Goal: Transaction & Acquisition: Purchase product/service

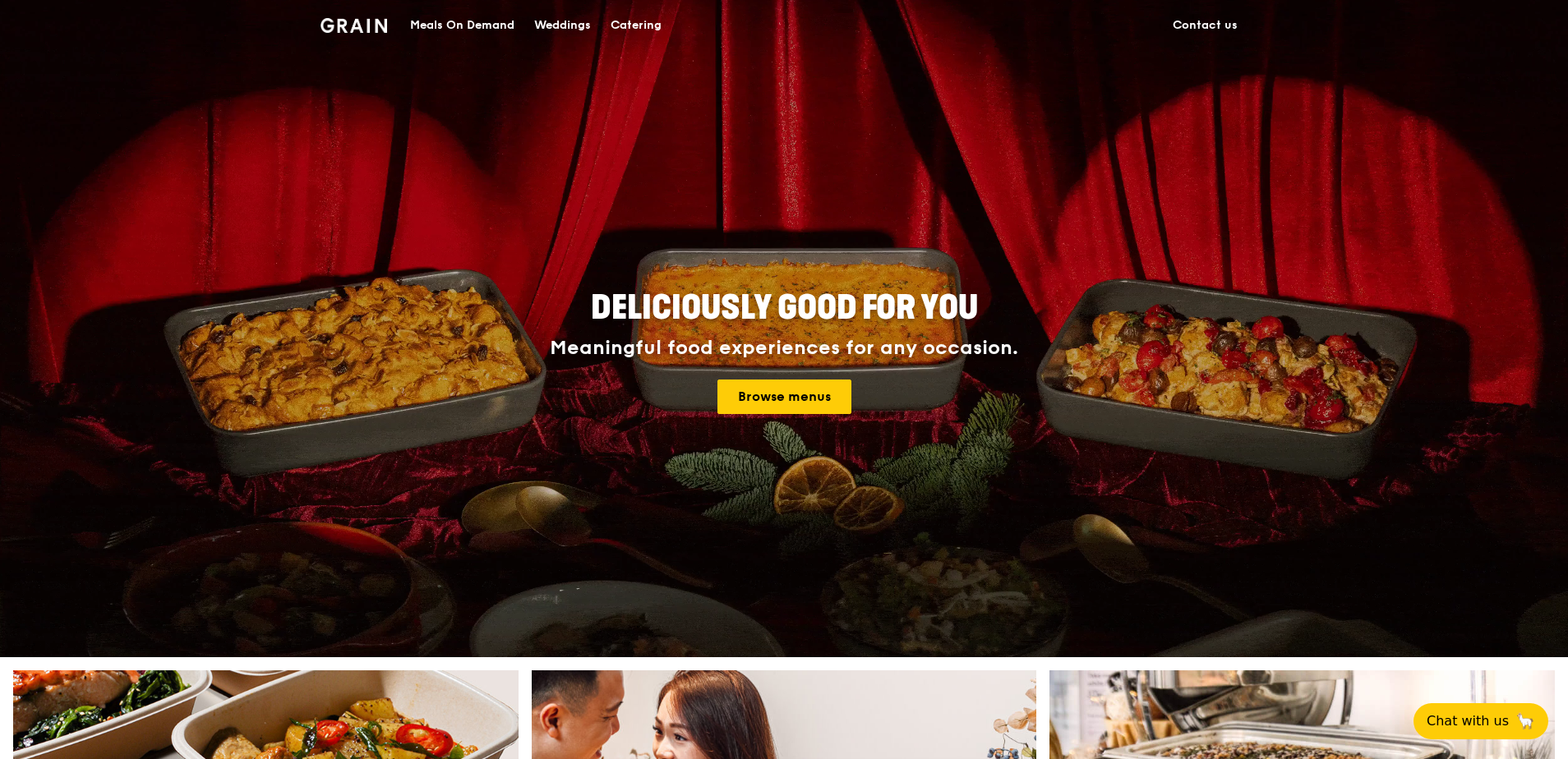
click at [481, 23] on div "Meals On Demand" at bounding box center [462, 25] width 105 height 50
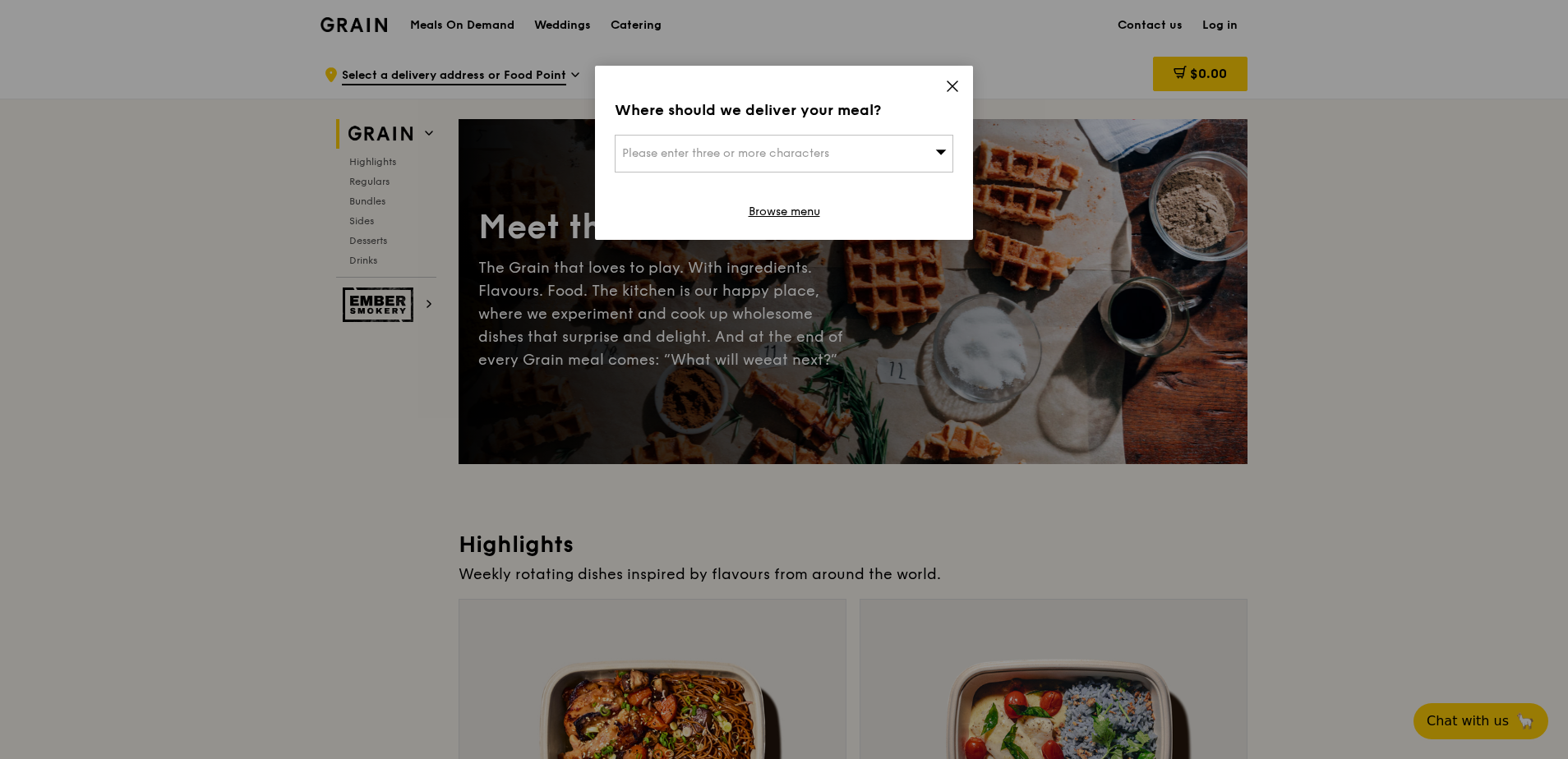
click at [955, 88] on icon at bounding box center [952, 86] width 10 height 10
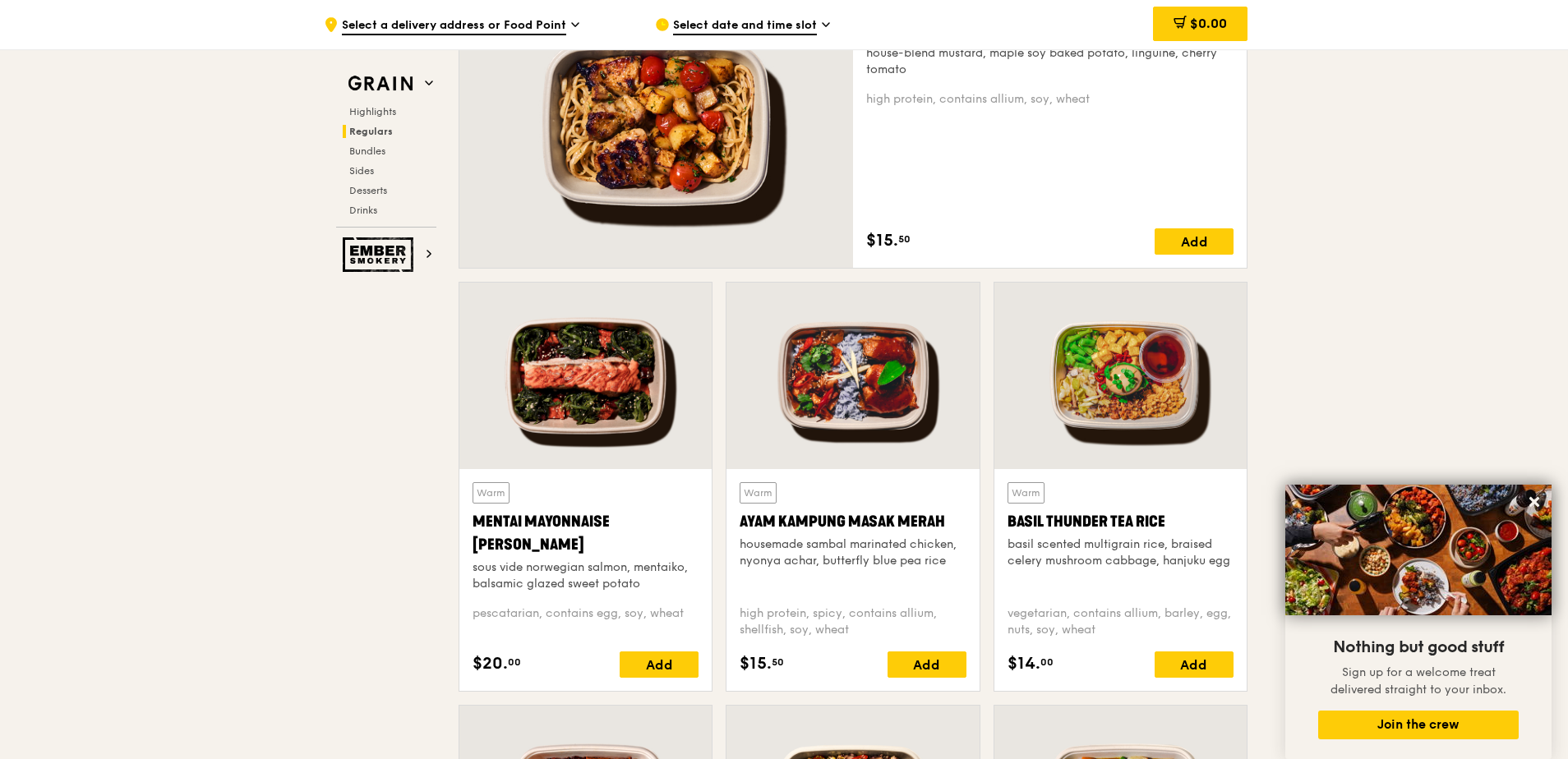
scroll to position [1232, 0]
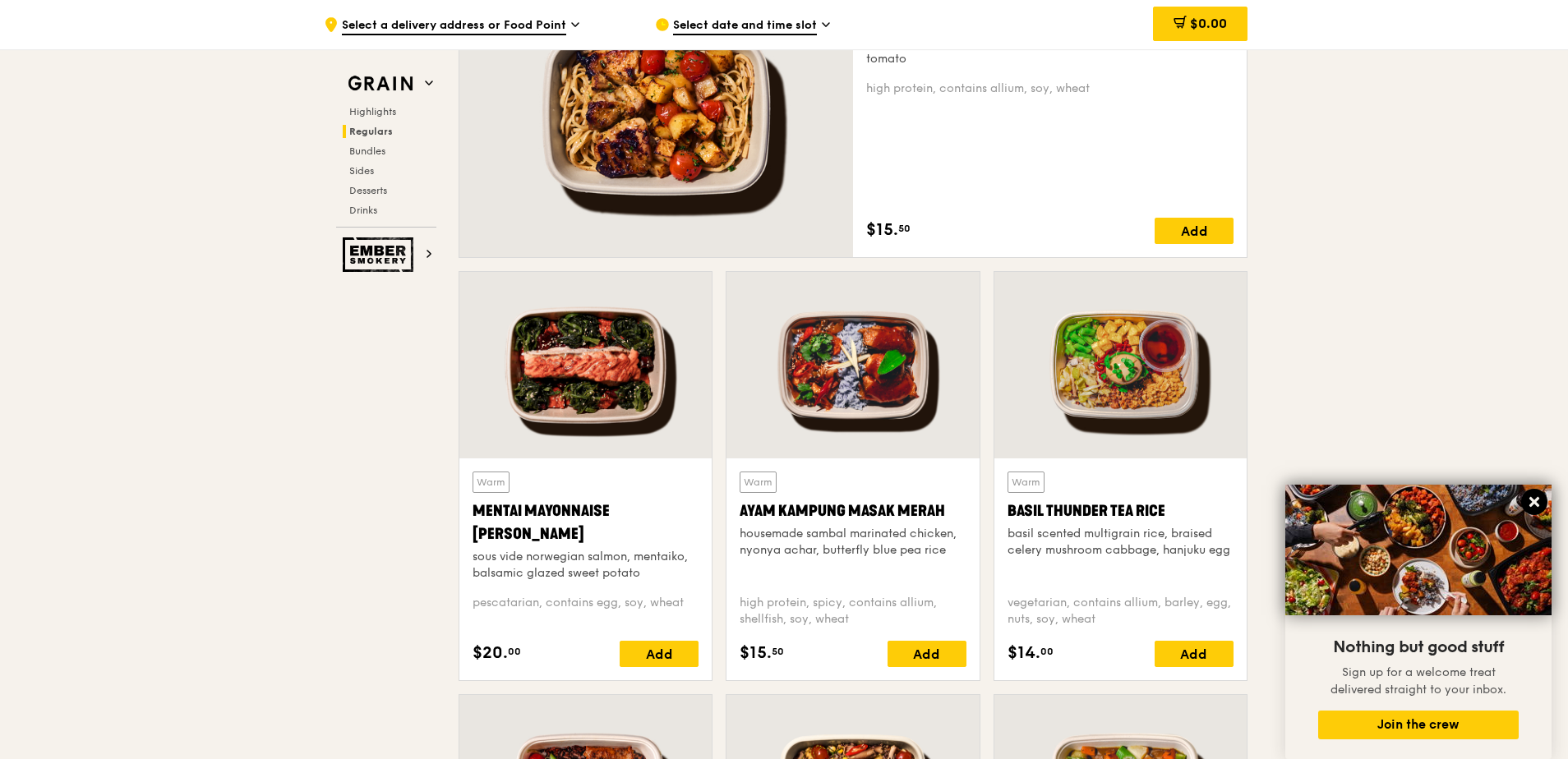
click at [1536, 504] on icon at bounding box center [1534, 502] width 10 height 10
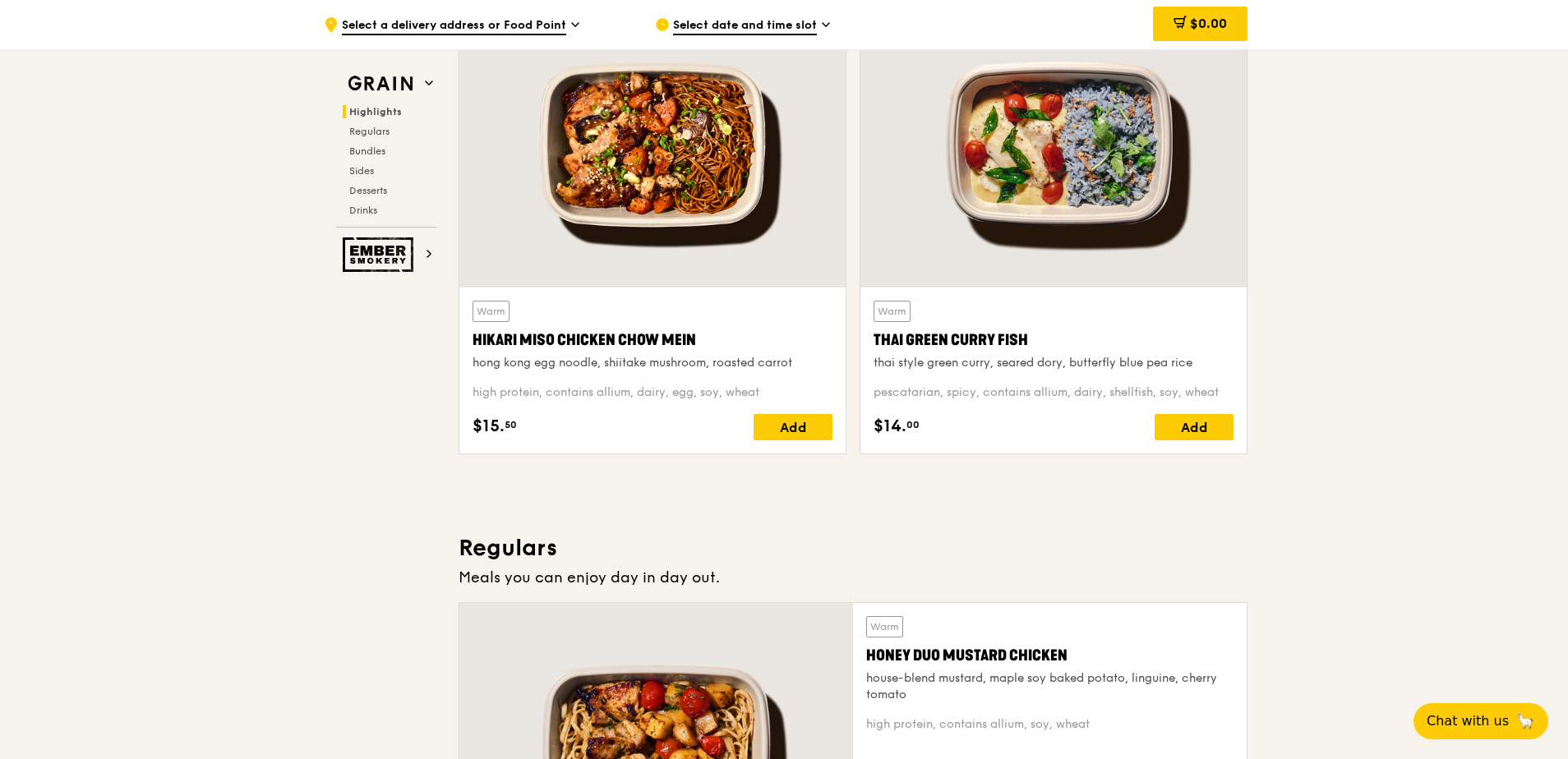
scroll to position [575, 0]
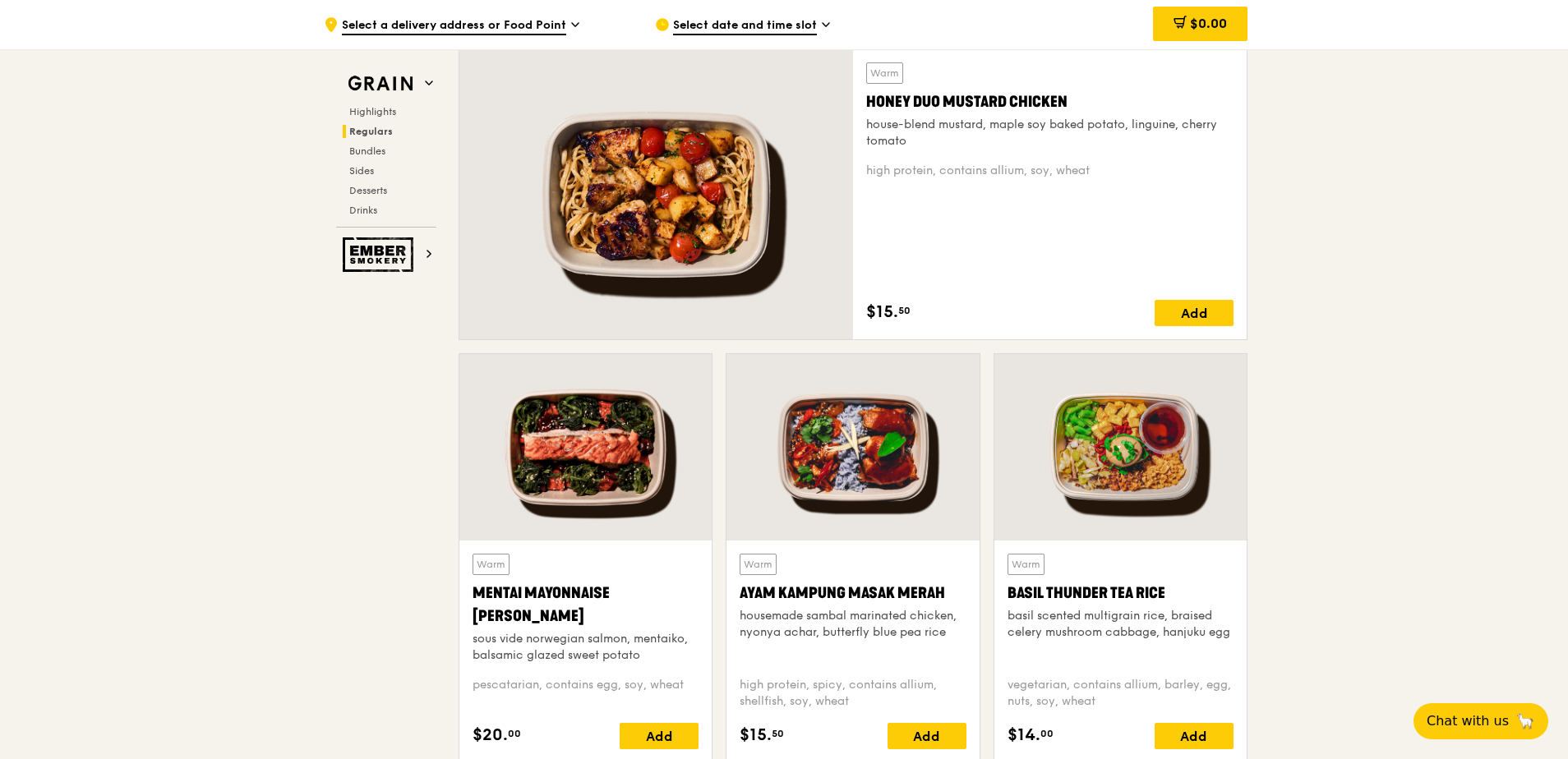
scroll to position [1232, 0]
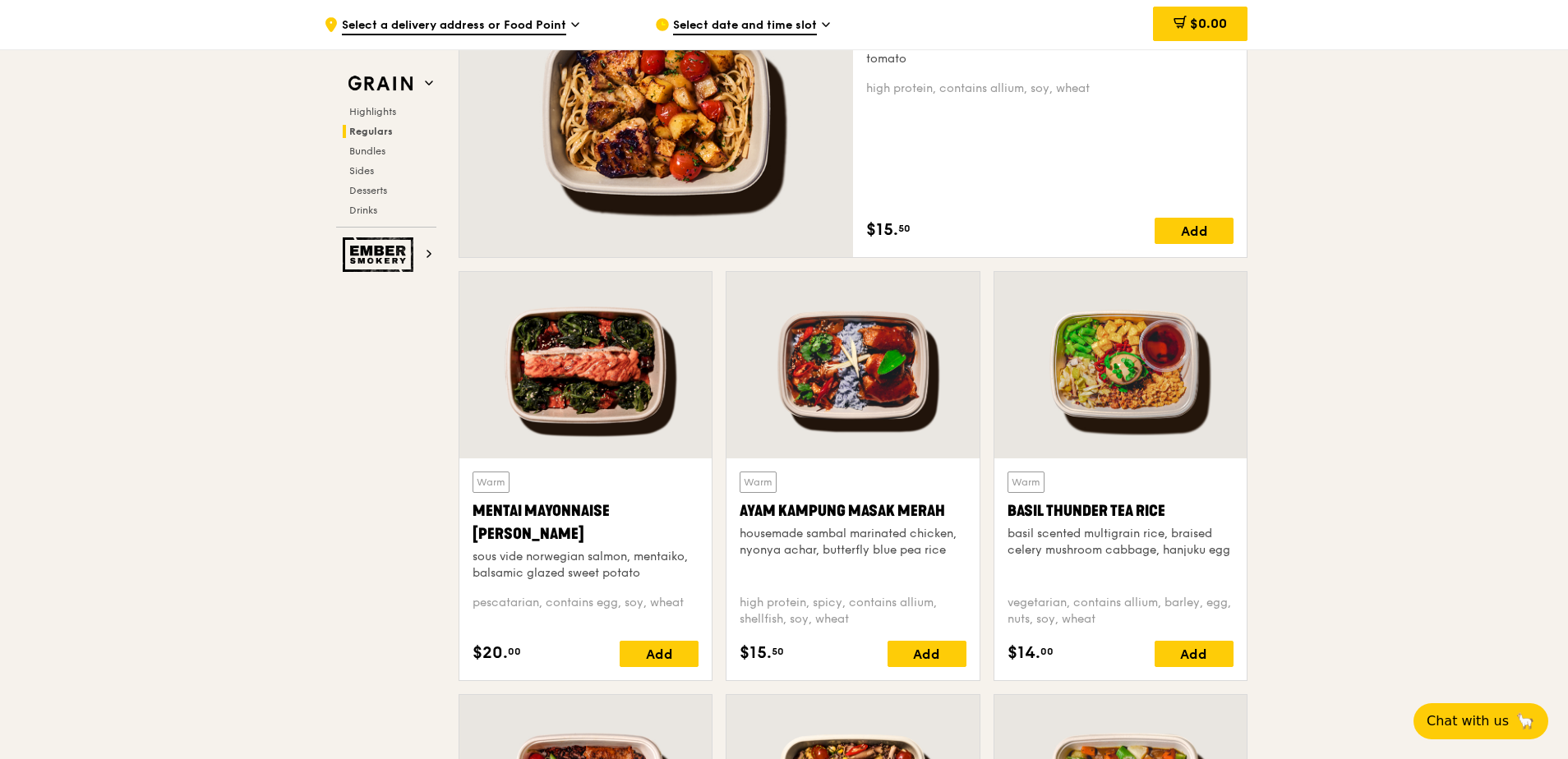
click at [646, 400] on div at bounding box center [585, 365] width 252 height 187
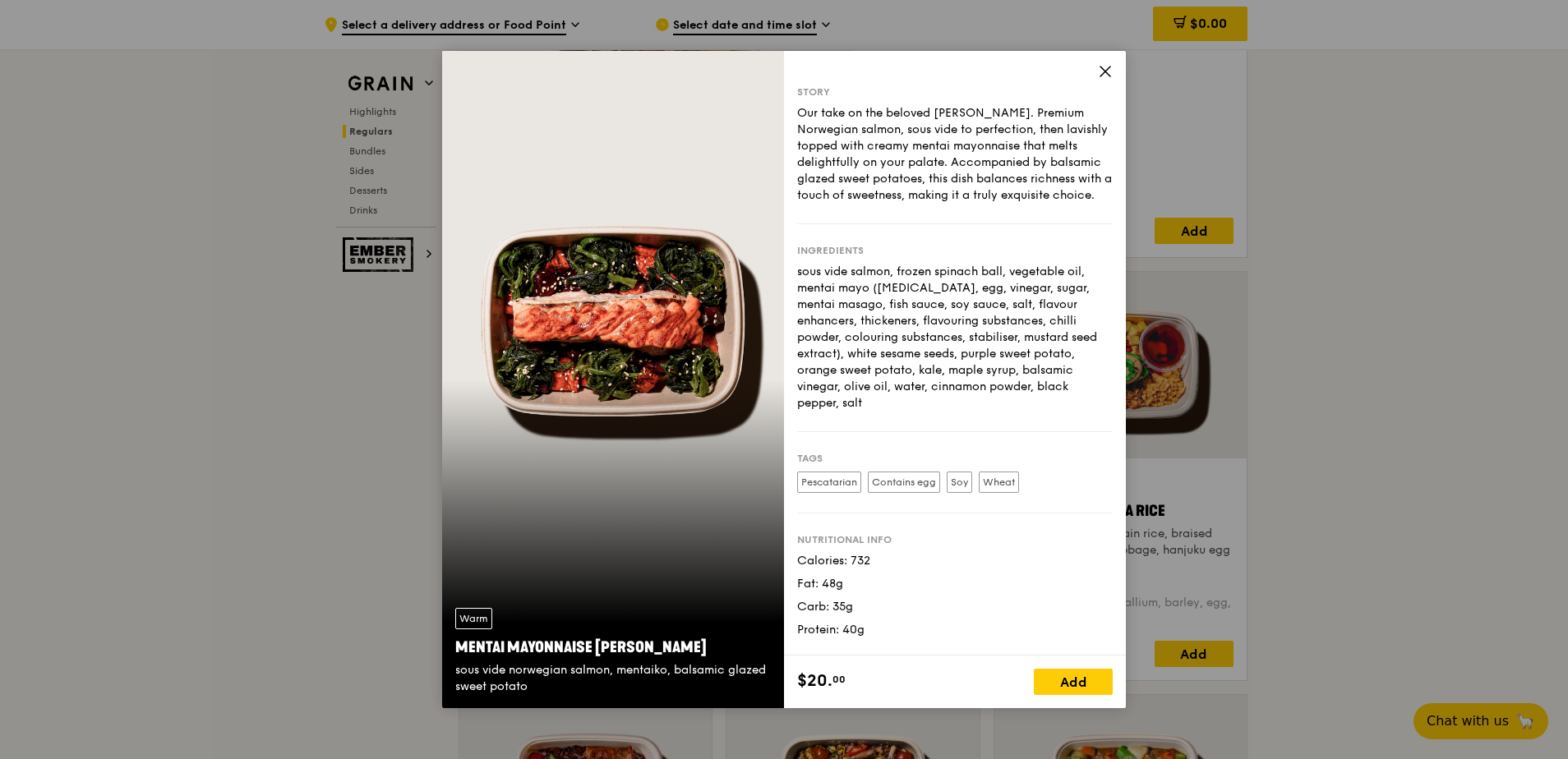
click at [211, 614] on div "Warm Mentai Mayonnaise Aburi Salmon sous vide norwegian salmon, mentaiko, balsa…" at bounding box center [784, 379] width 1568 height 759
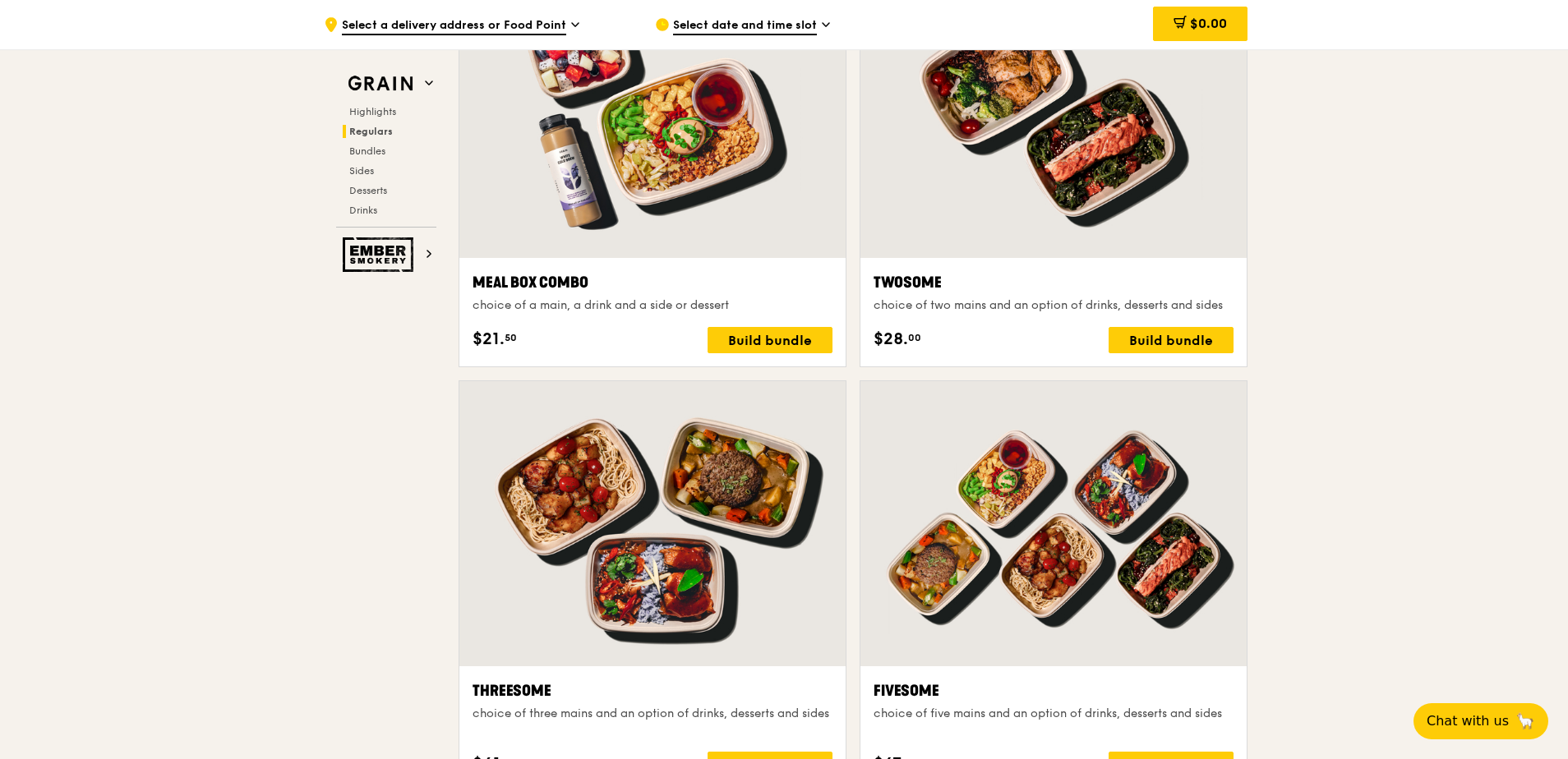
scroll to position [2300, 0]
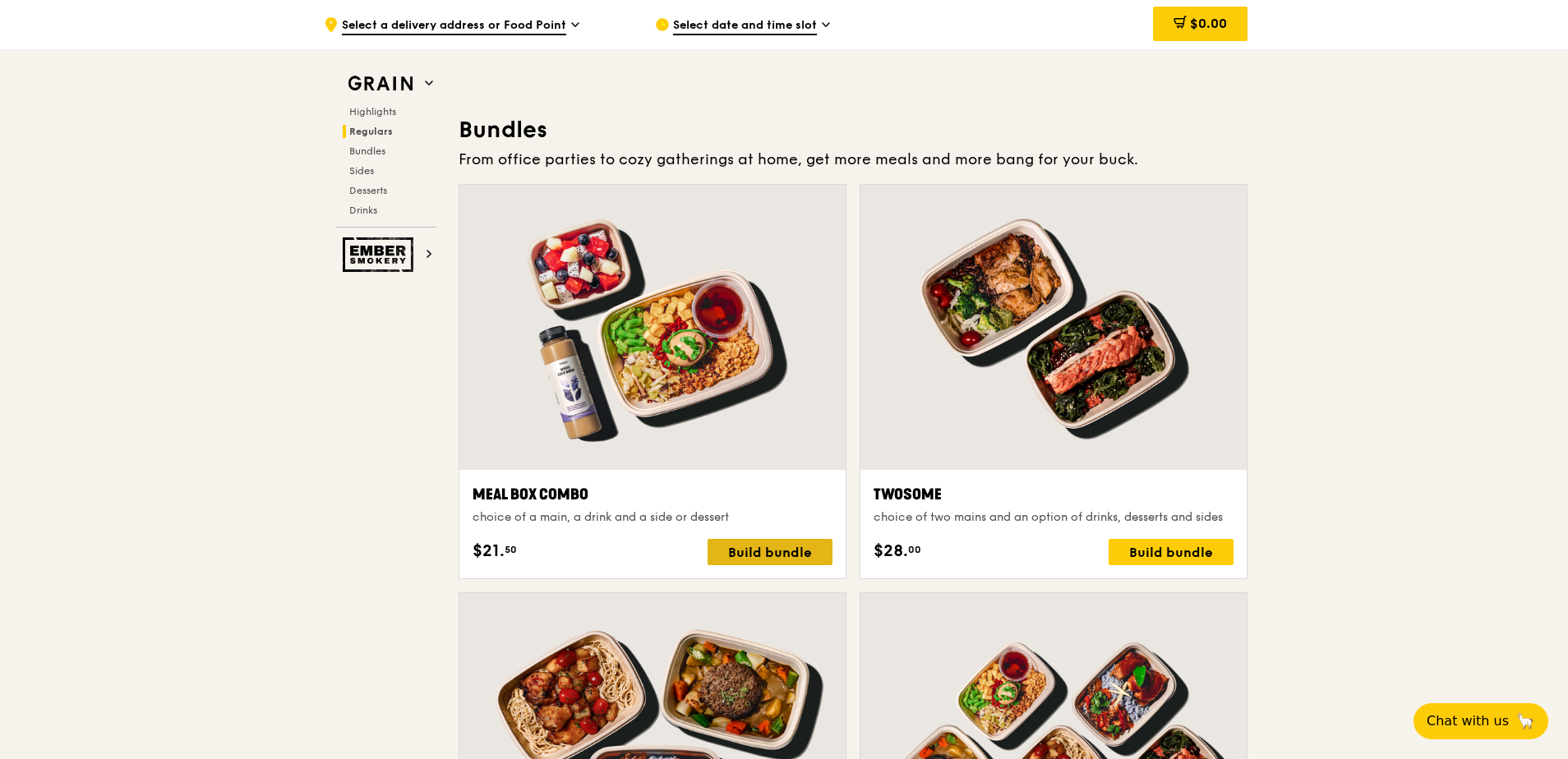
click at [734, 554] on div "Build bundle" at bounding box center [770, 551] width 125 height 26
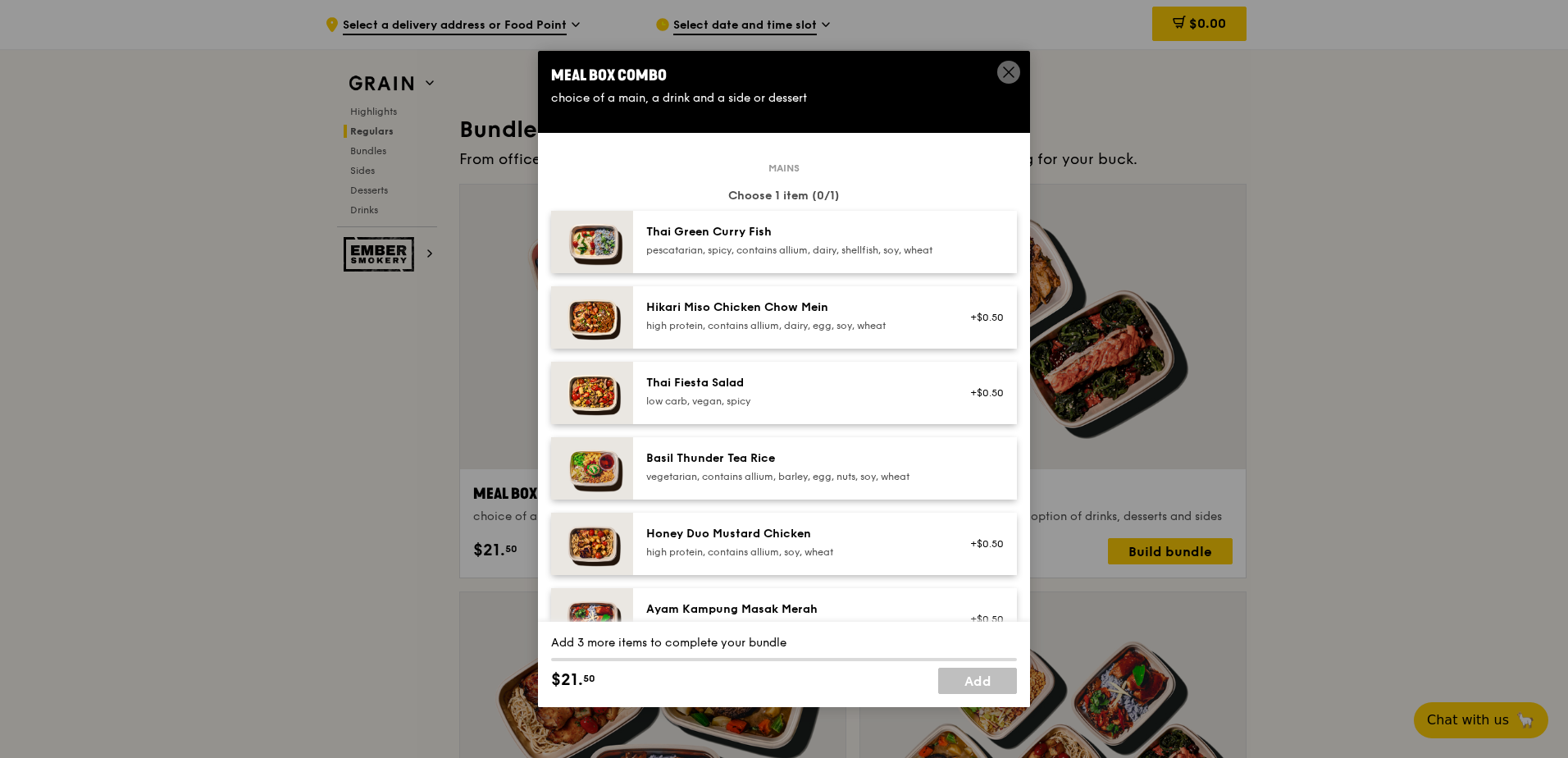
click at [1012, 74] on icon at bounding box center [1008, 72] width 14 height 14
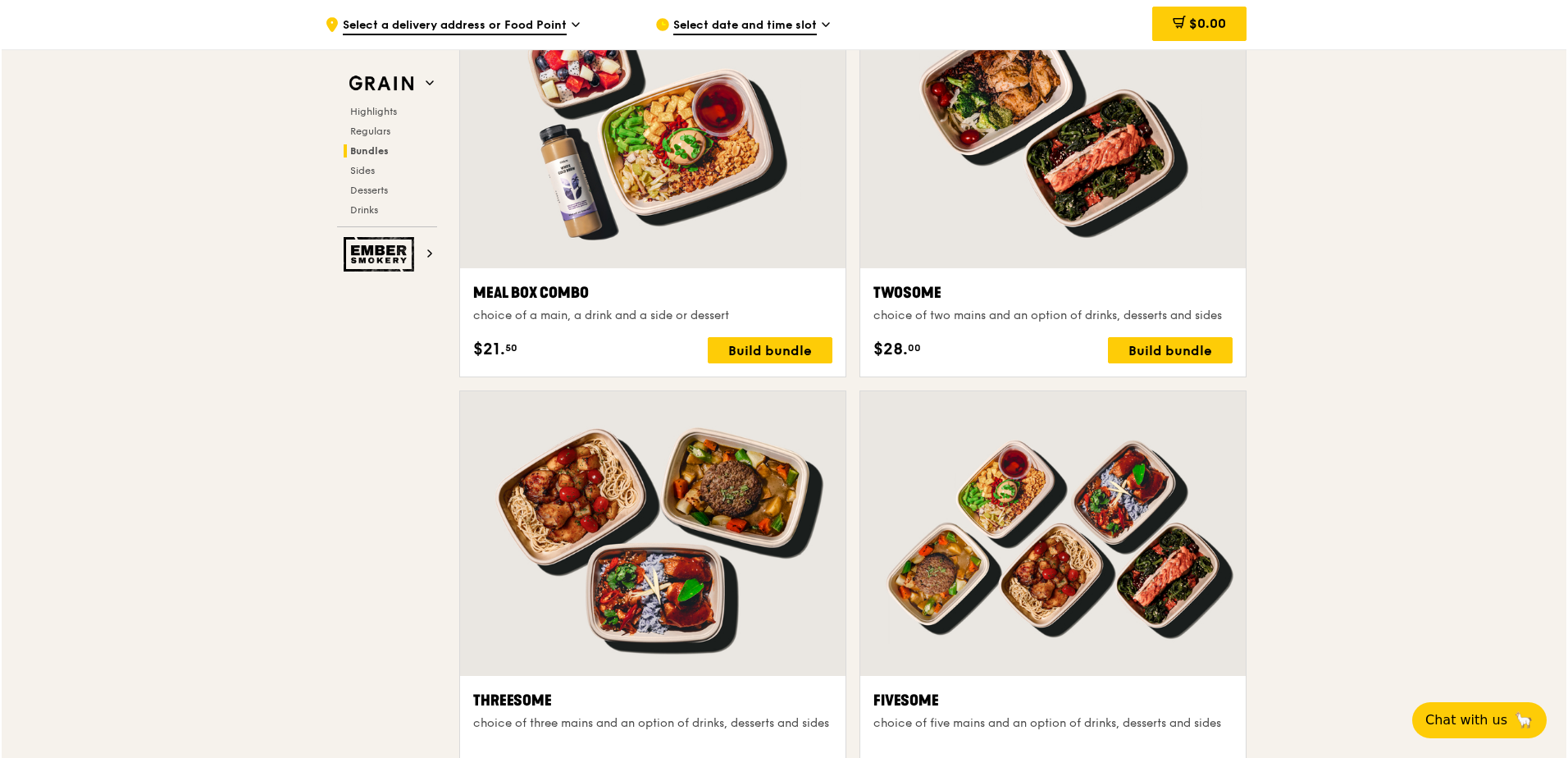
scroll to position [2461, 0]
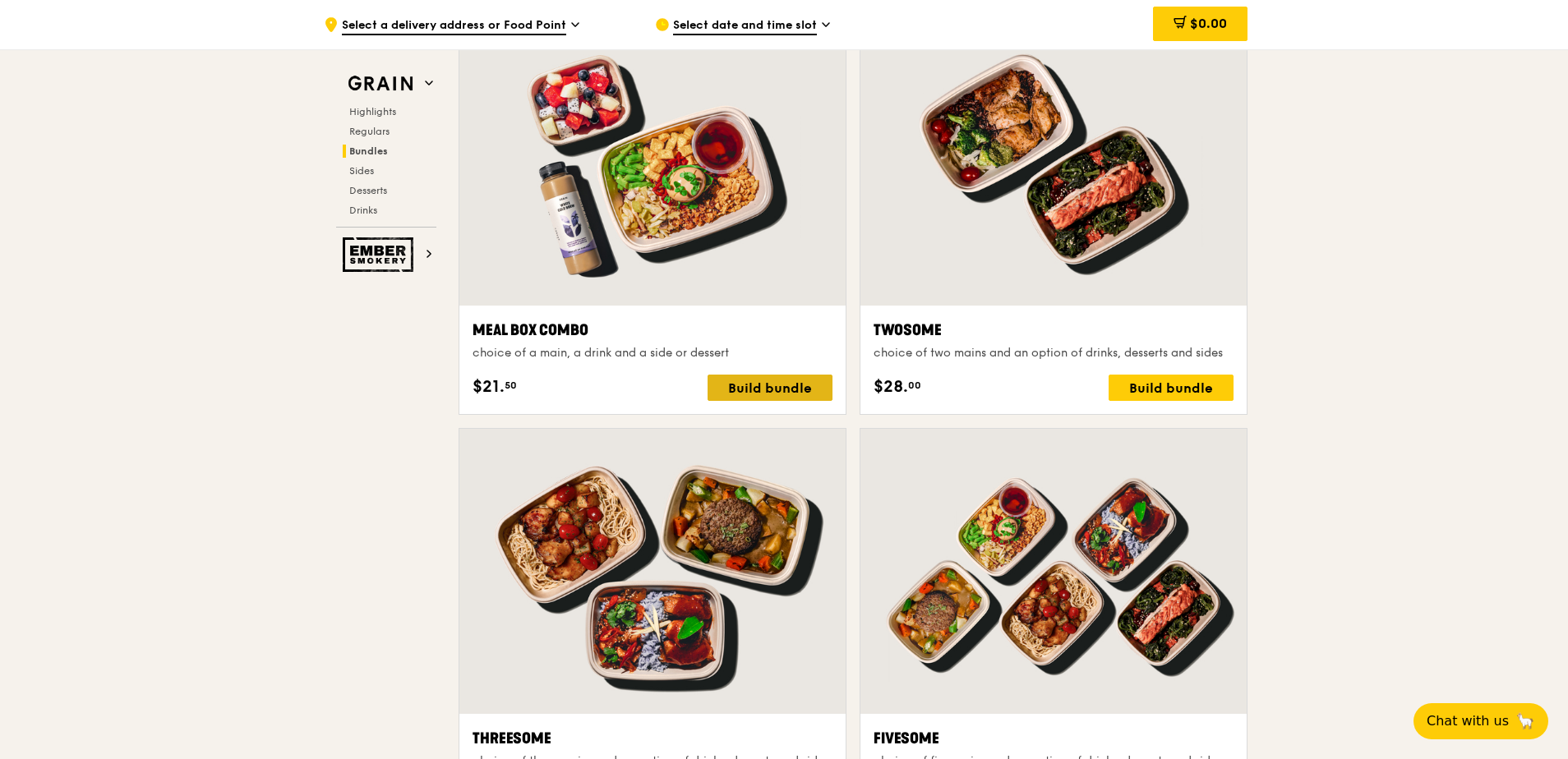
click at [797, 393] on div "Build bundle" at bounding box center [770, 387] width 125 height 26
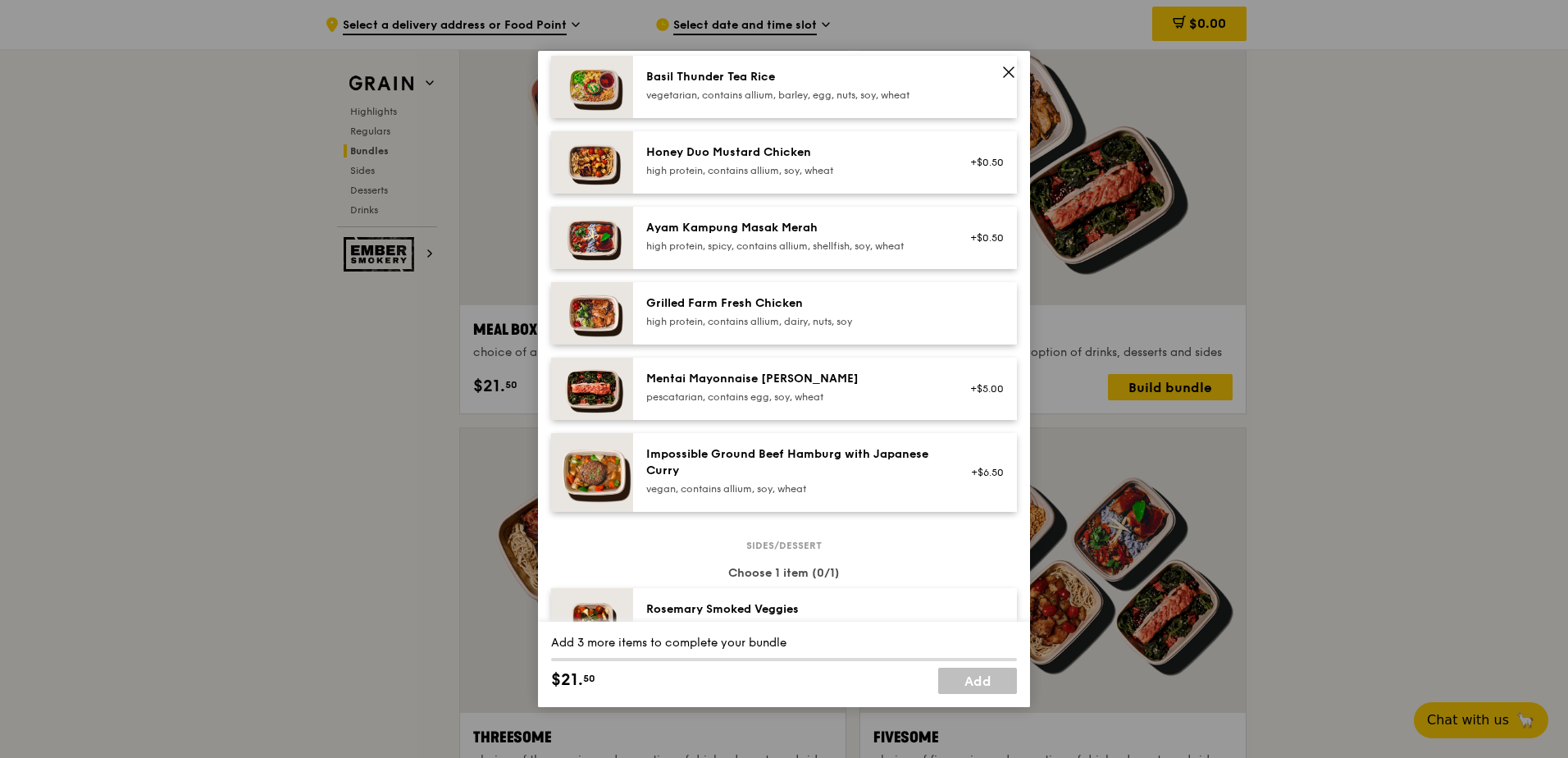
scroll to position [410, 0]
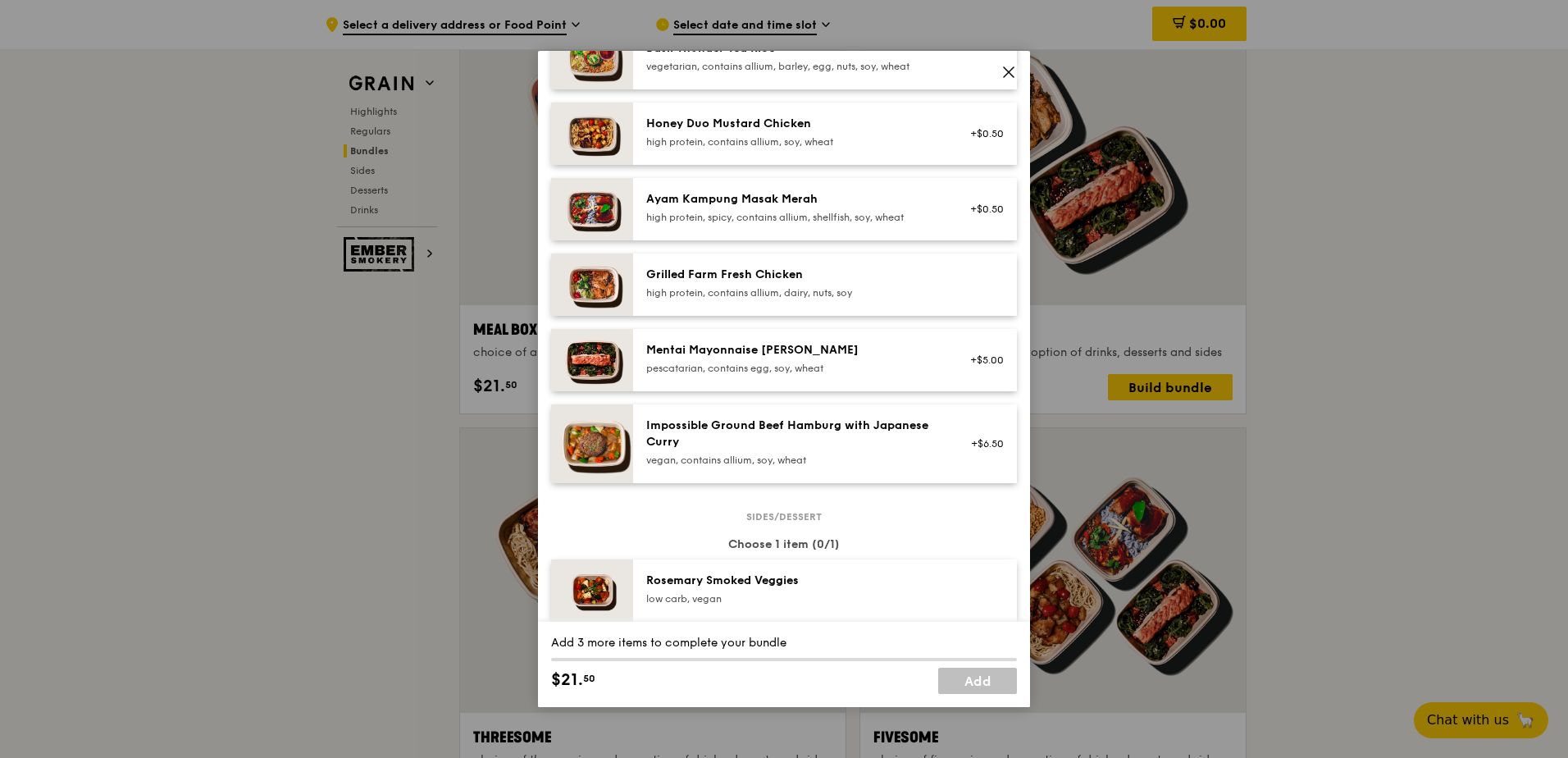
click at [874, 375] on div "pescatarian, contains egg, soy, wheat" at bounding box center [793, 368] width 295 height 14
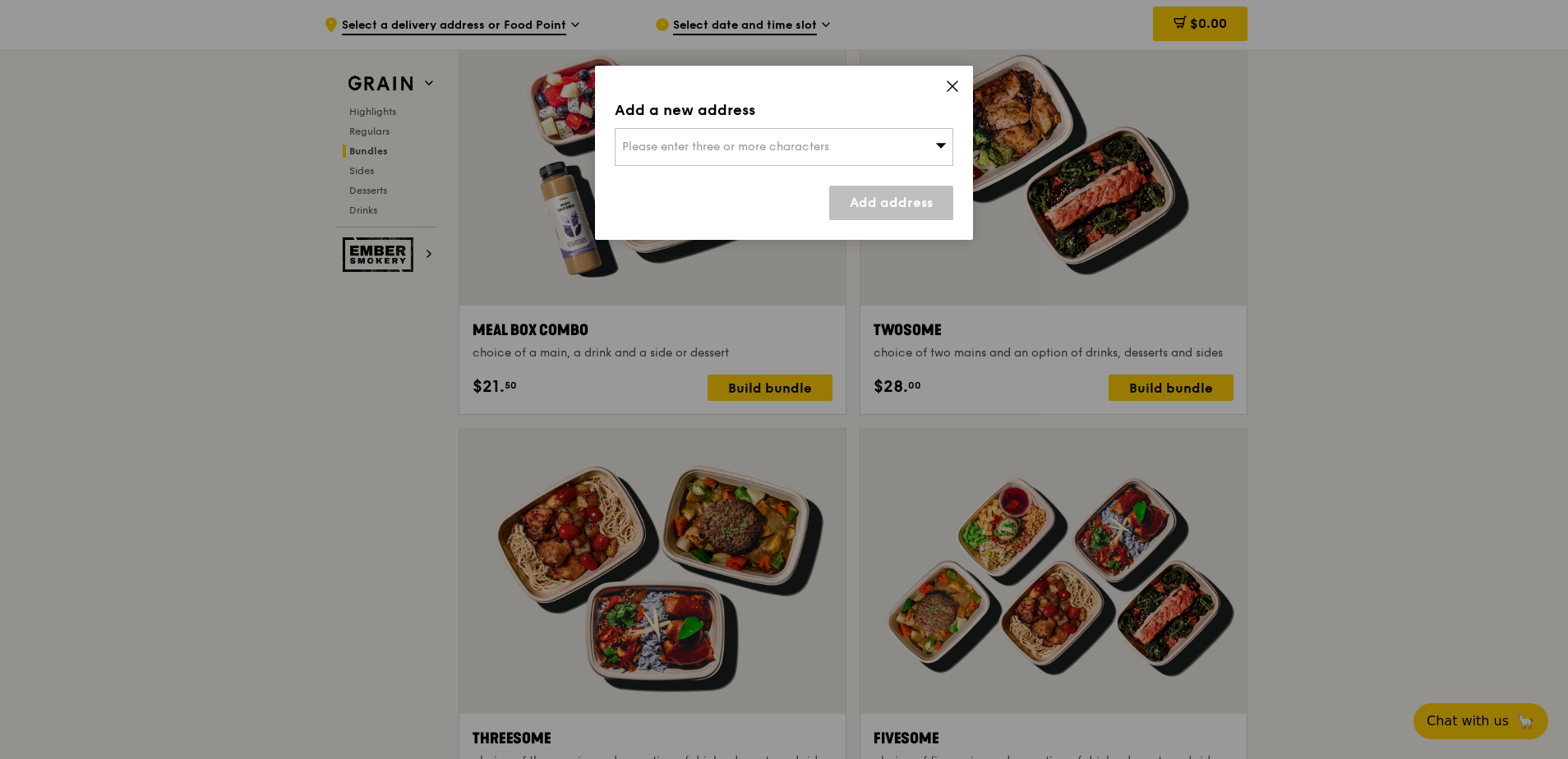
click at [949, 85] on icon at bounding box center [952, 86] width 14 height 14
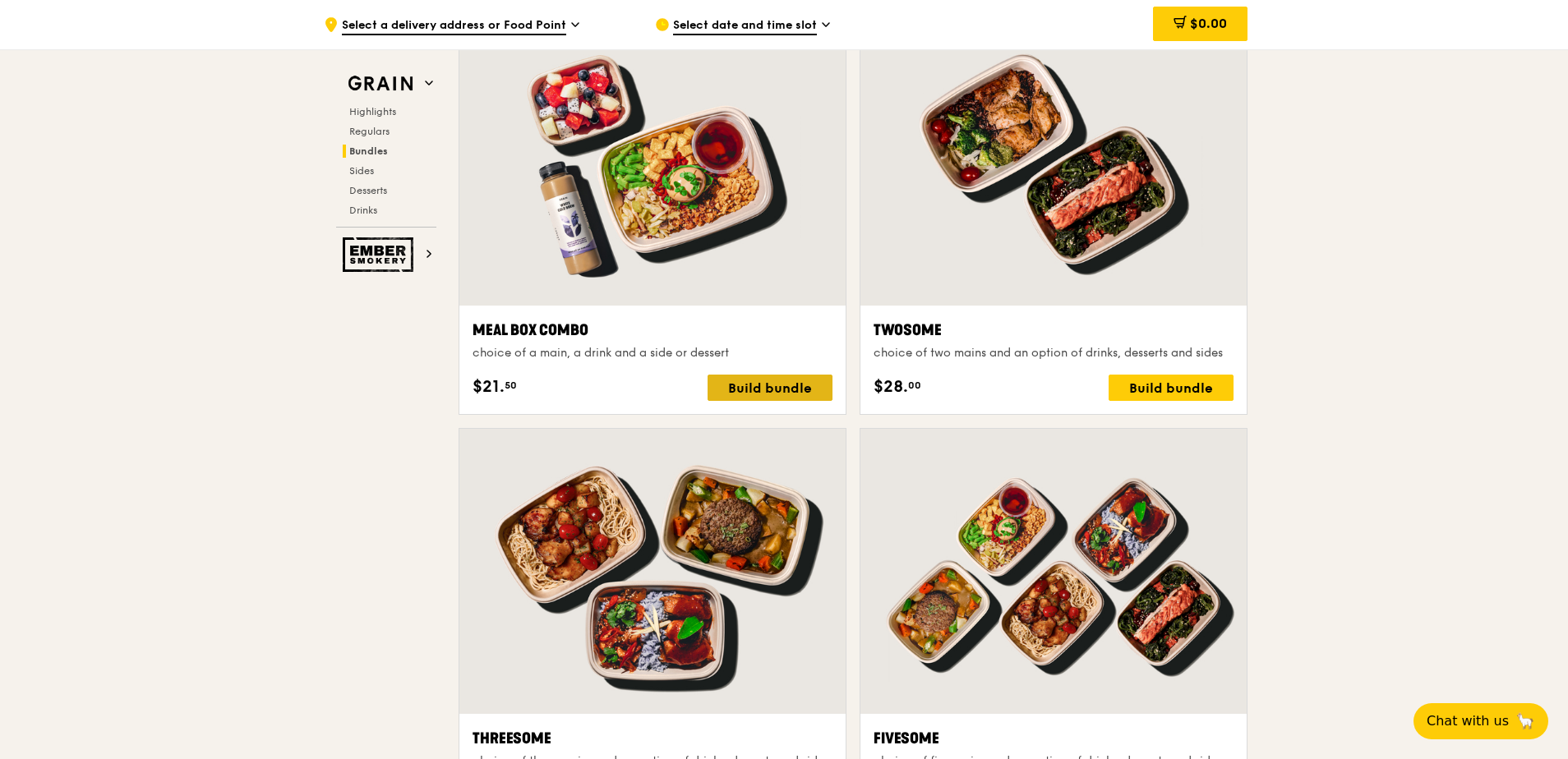
click at [771, 380] on div "Build bundle" at bounding box center [770, 387] width 125 height 26
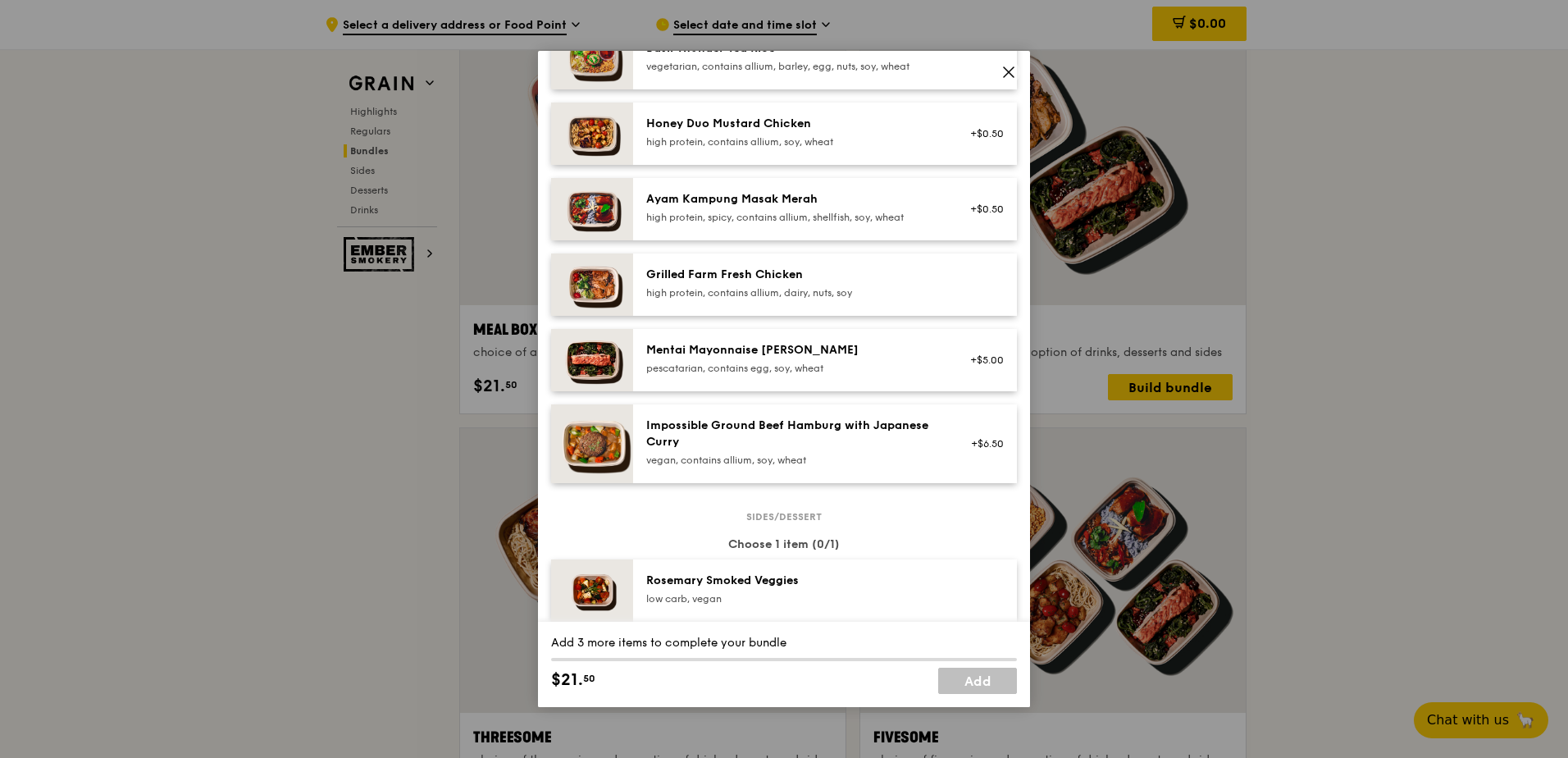
click at [653, 359] on div "Mentai Mayonnaise [PERSON_NAME]" at bounding box center [793, 351] width 295 height 16
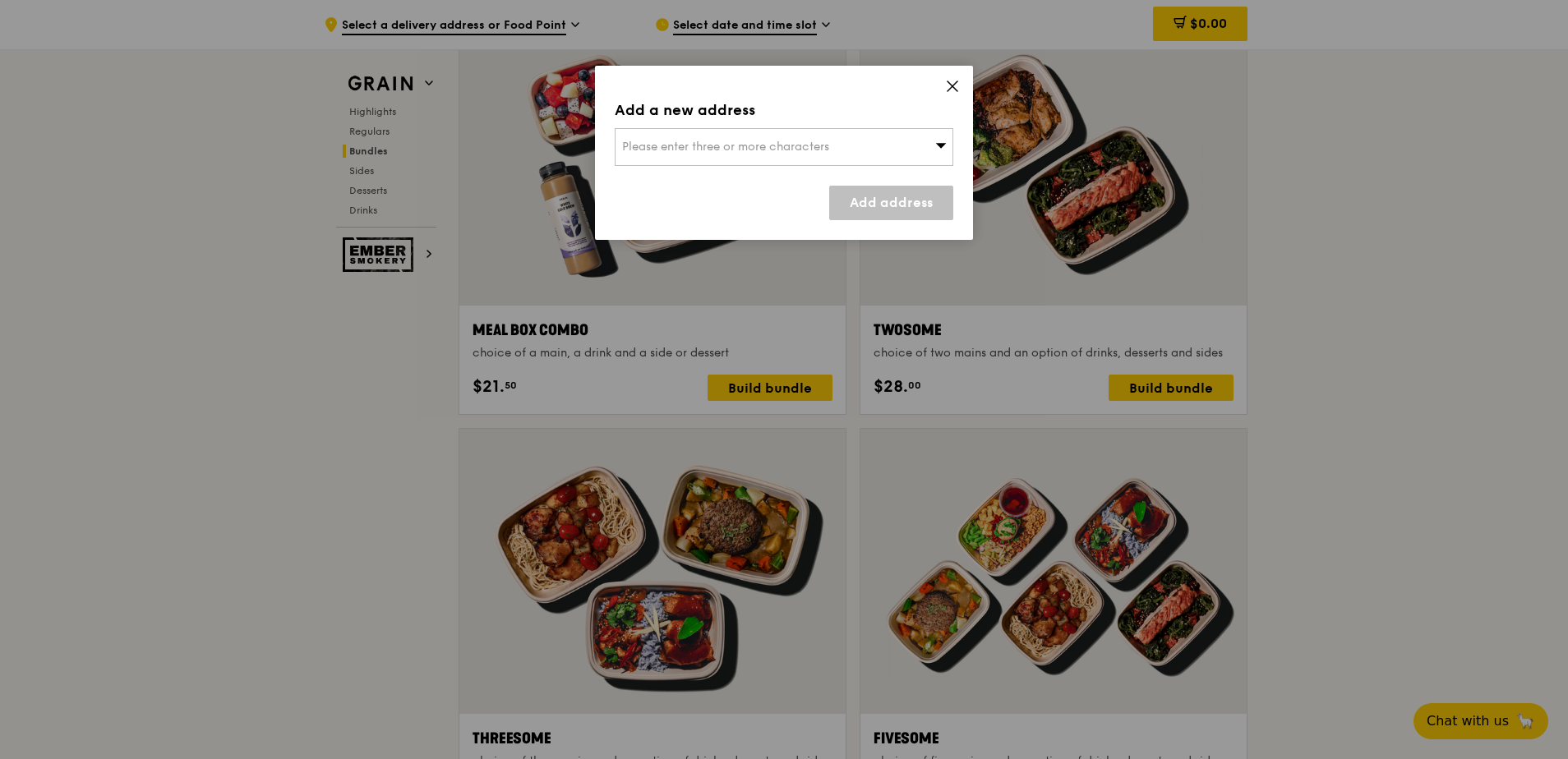
click at [793, 157] on div "Please enter three or more characters" at bounding box center [784, 147] width 339 height 38
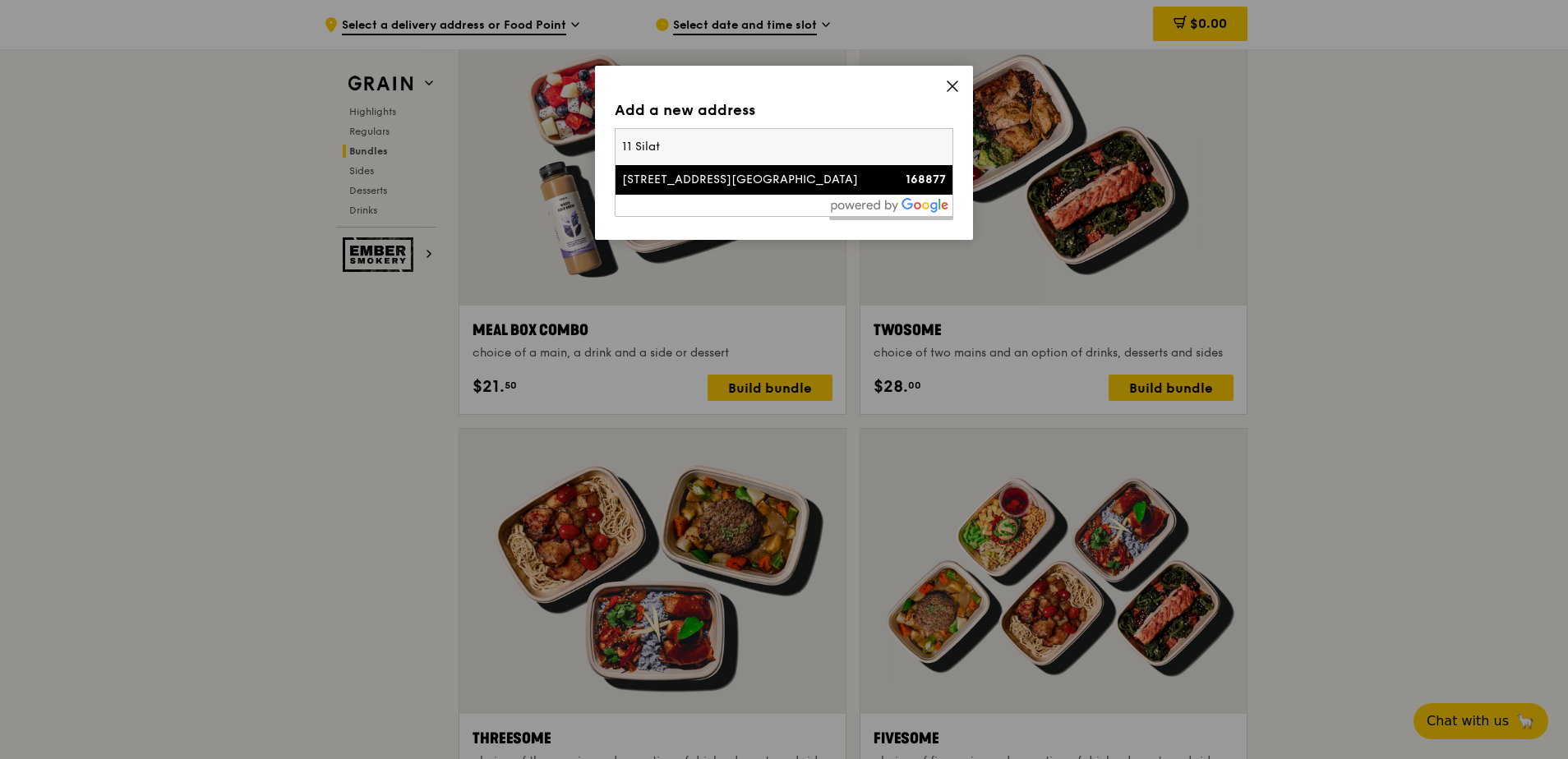
type input "11 Silat"
click at [740, 181] on div "[STREET_ADDRESS][GEOGRAPHIC_DATA]" at bounding box center [743, 180] width 243 height 16
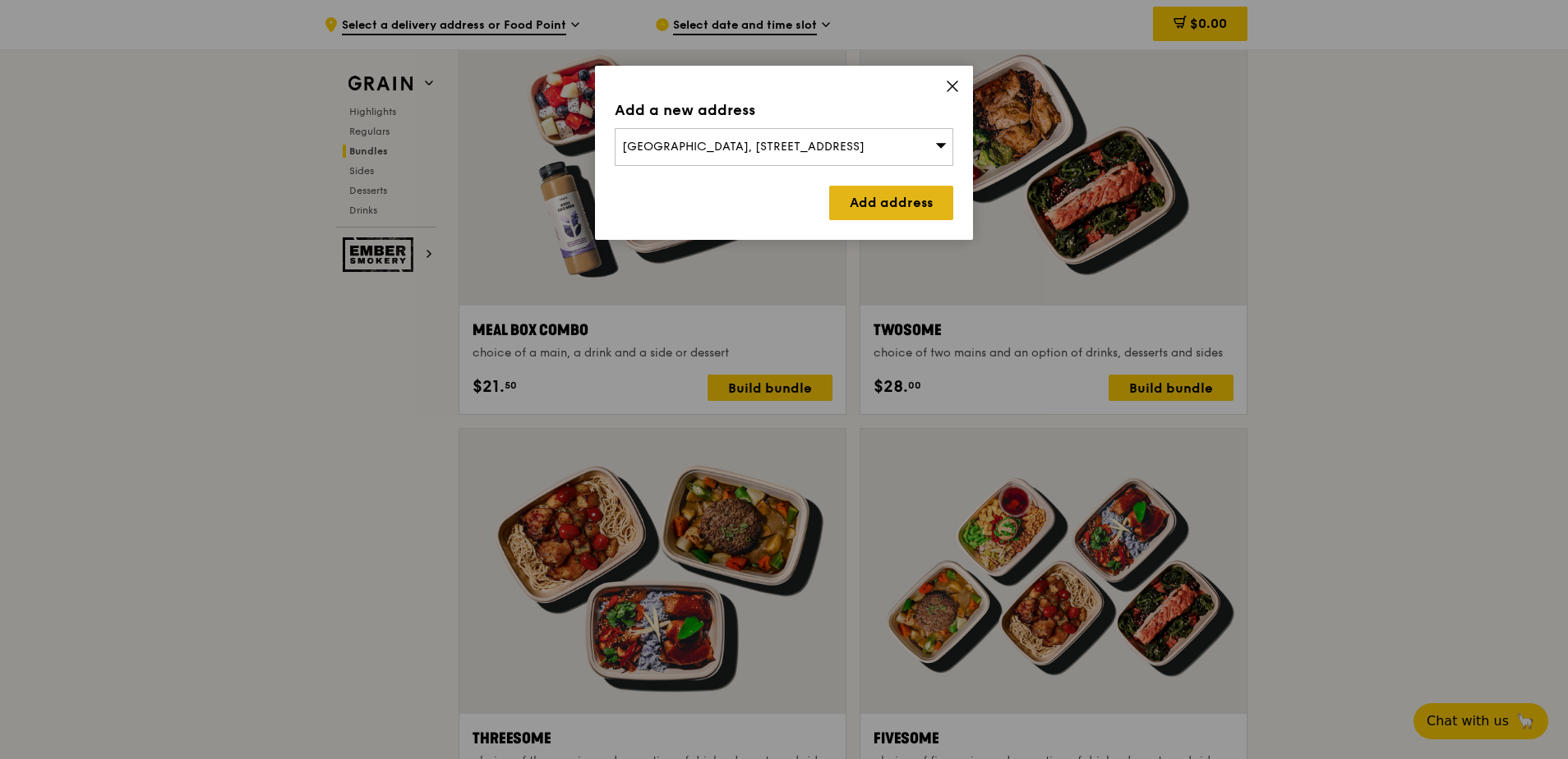
click at [877, 216] on link "Add address" at bounding box center [890, 203] width 124 height 34
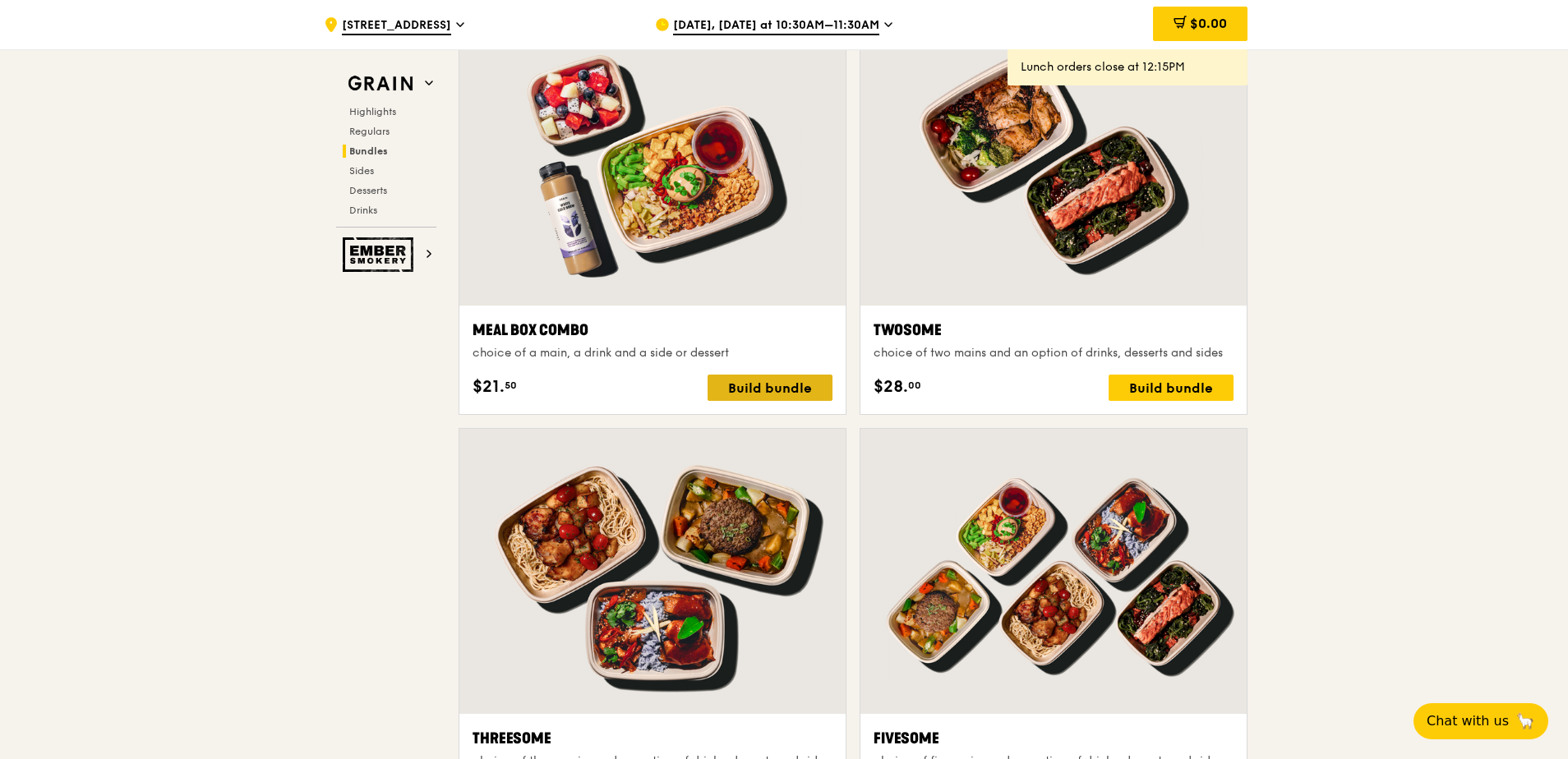
click at [782, 385] on div "Build bundle" at bounding box center [770, 387] width 125 height 26
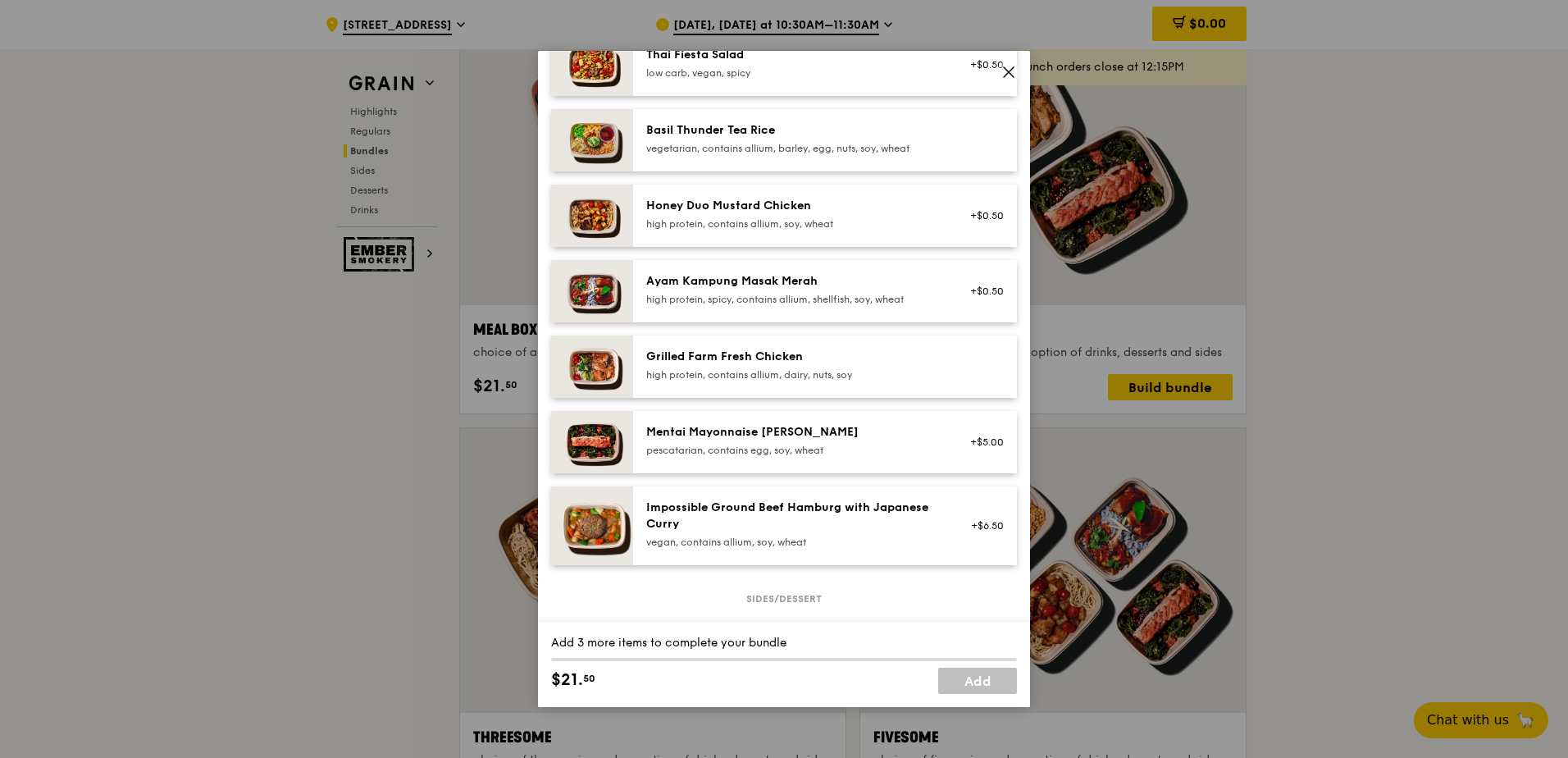
click at [856, 457] on div "pescatarian, contains egg, soy, wheat" at bounding box center [793, 450] width 295 height 14
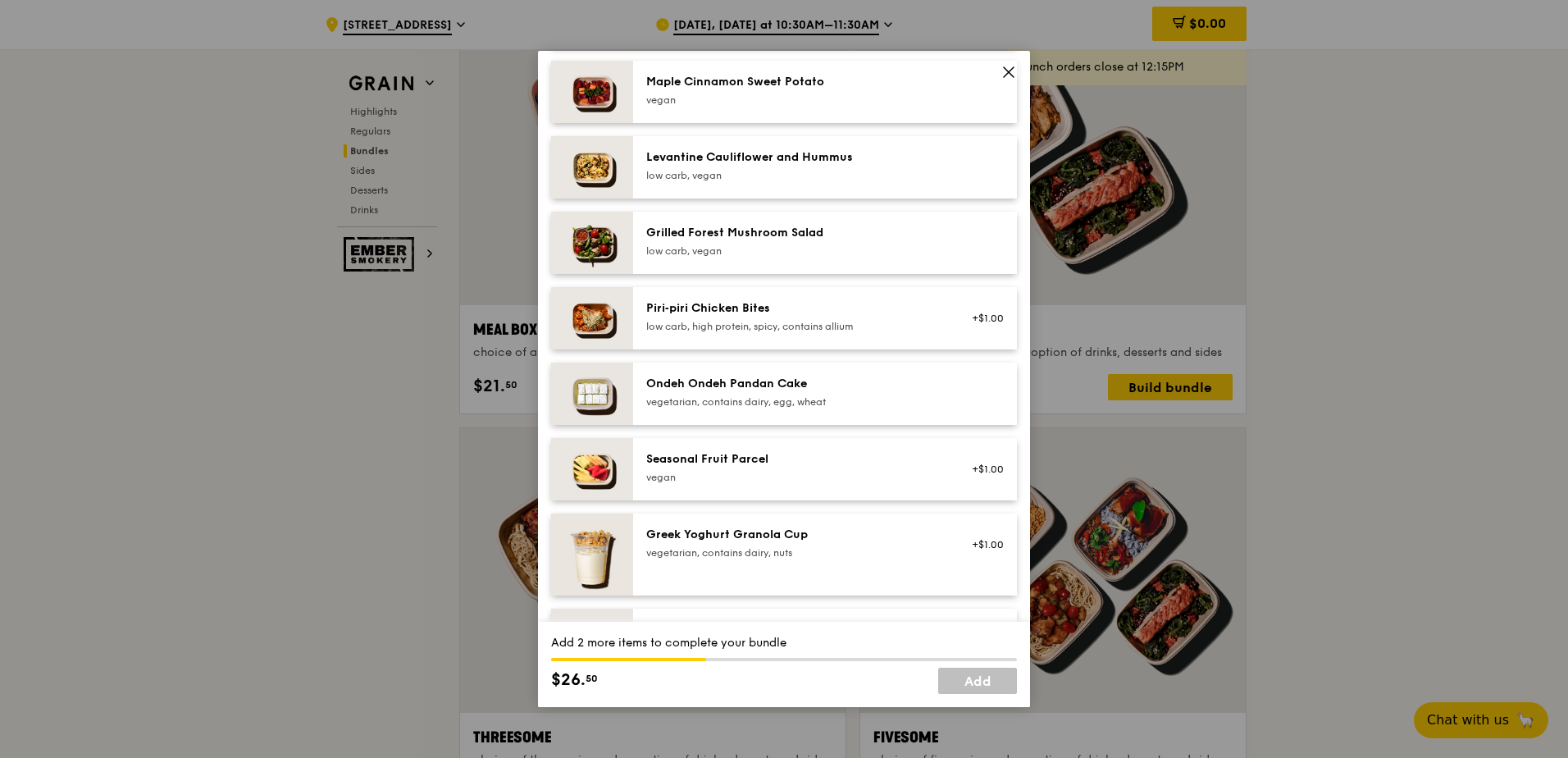
scroll to position [1066, 0]
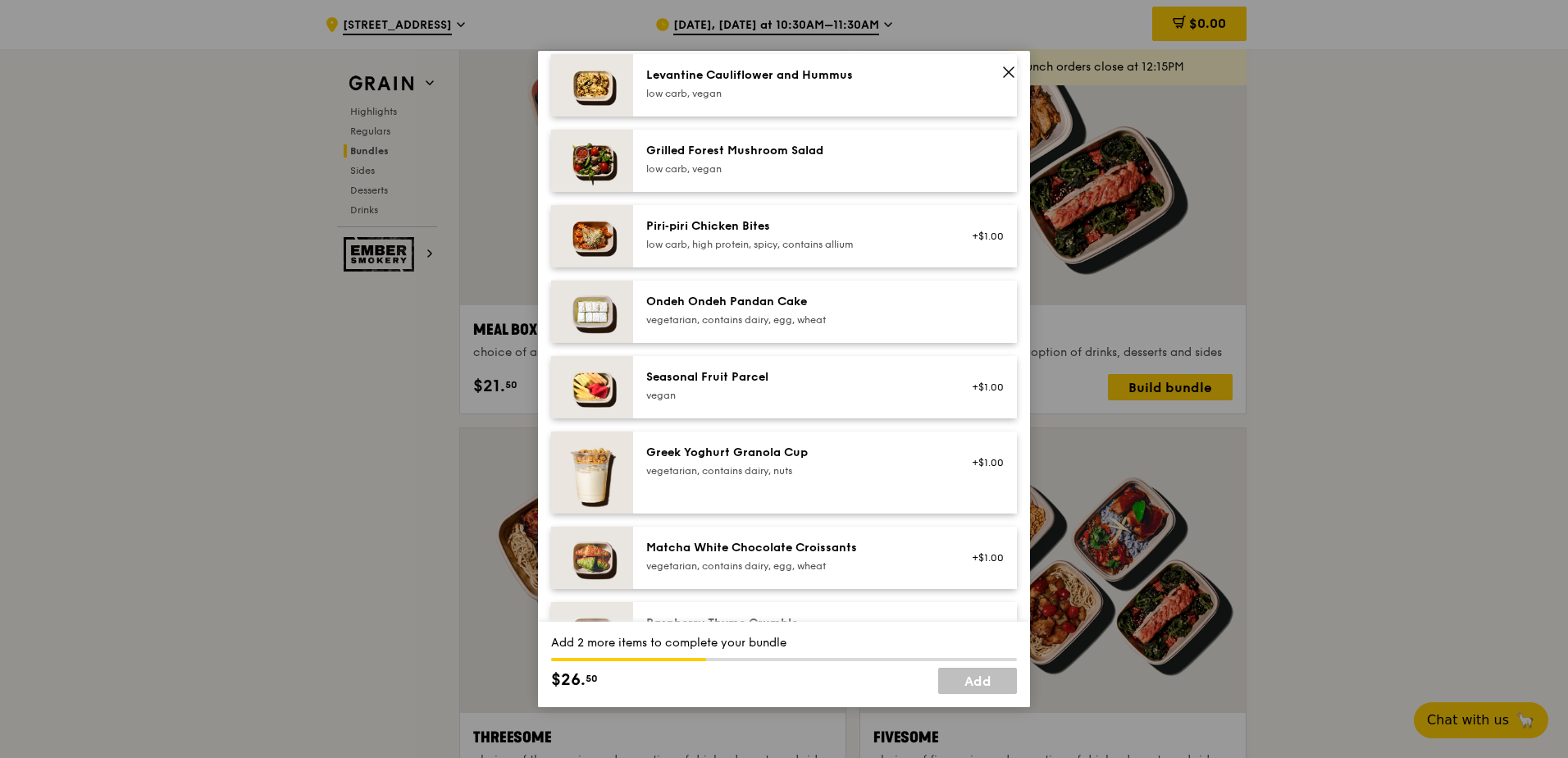
click at [854, 461] on div "Greek Yoghurt Granola Cup" at bounding box center [793, 452] width 295 height 16
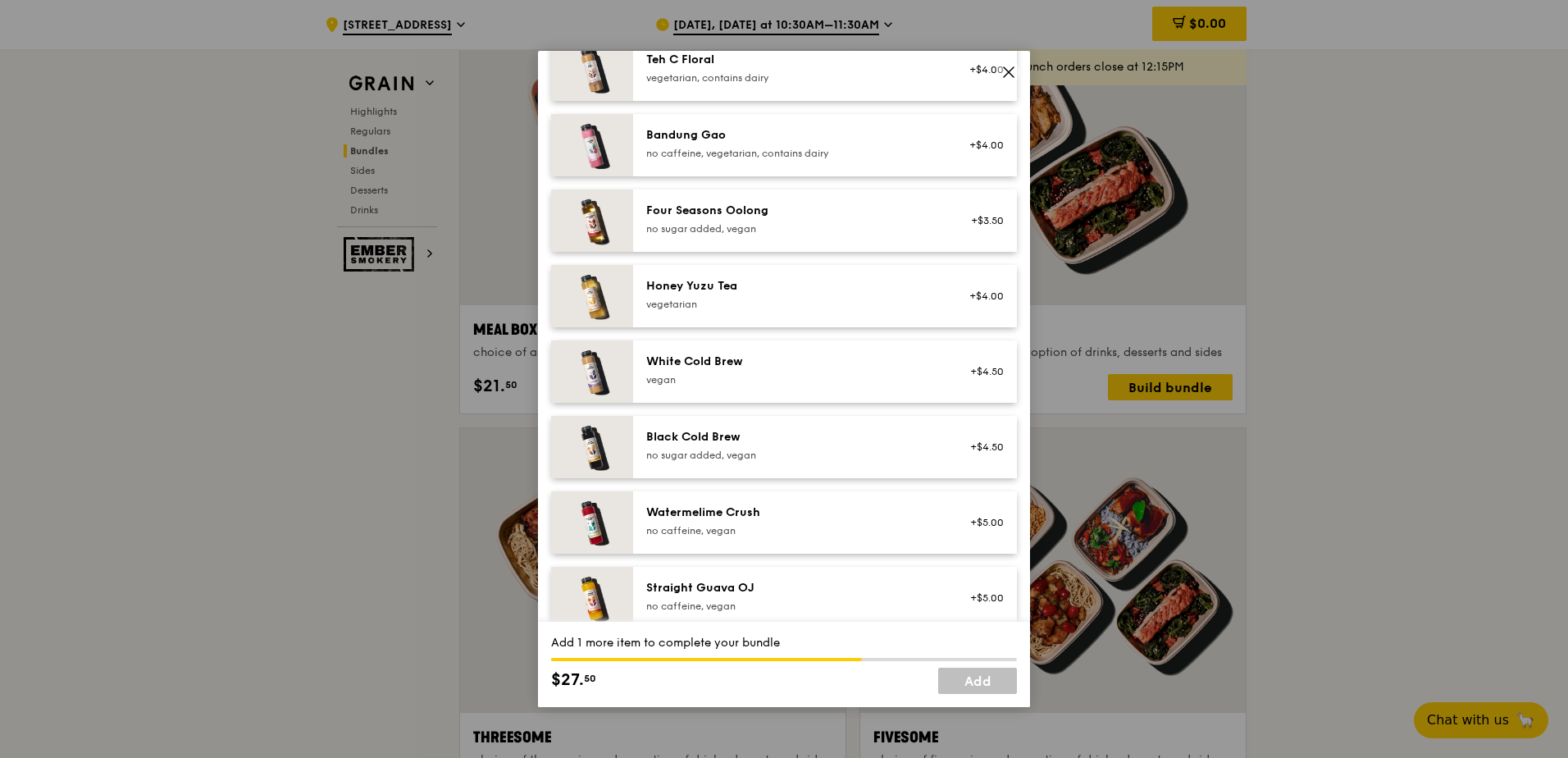
scroll to position [1878, 0]
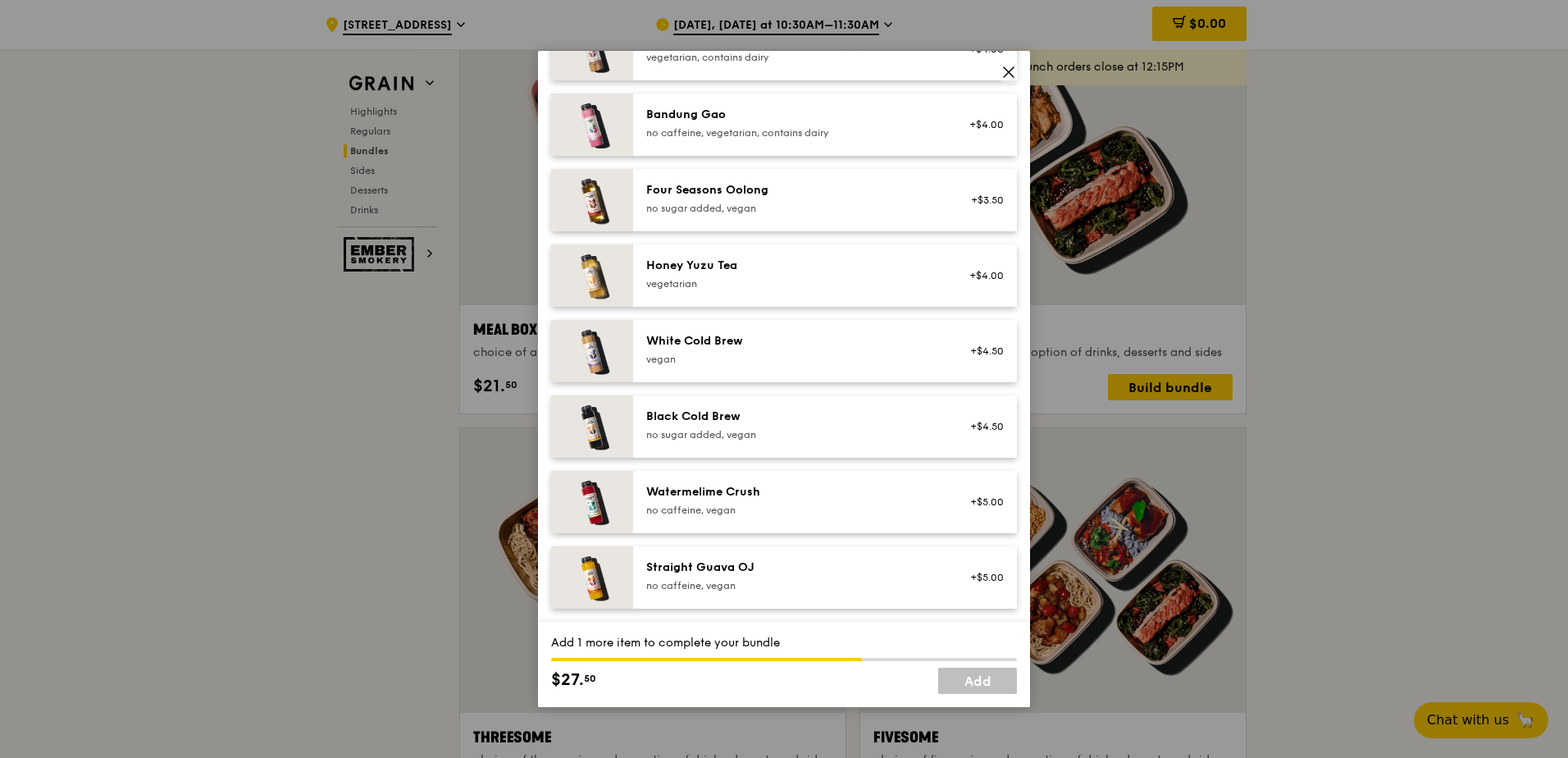
click at [843, 350] on div "White Cold Brew [GEOGRAPHIC_DATA]" at bounding box center [793, 350] width 295 height 32
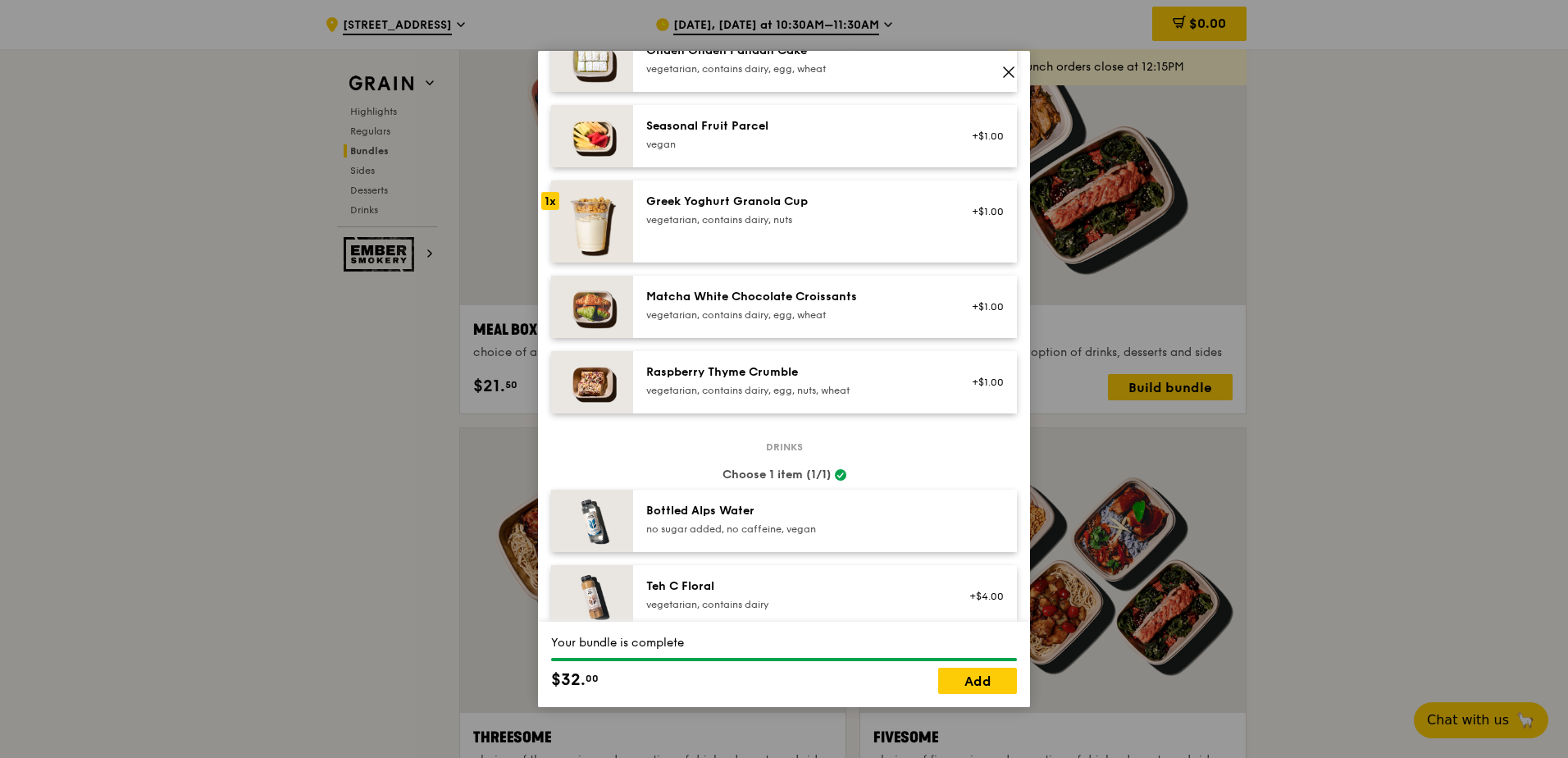
scroll to position [1467, 0]
